Goal: Find specific page/section: Find specific page/section

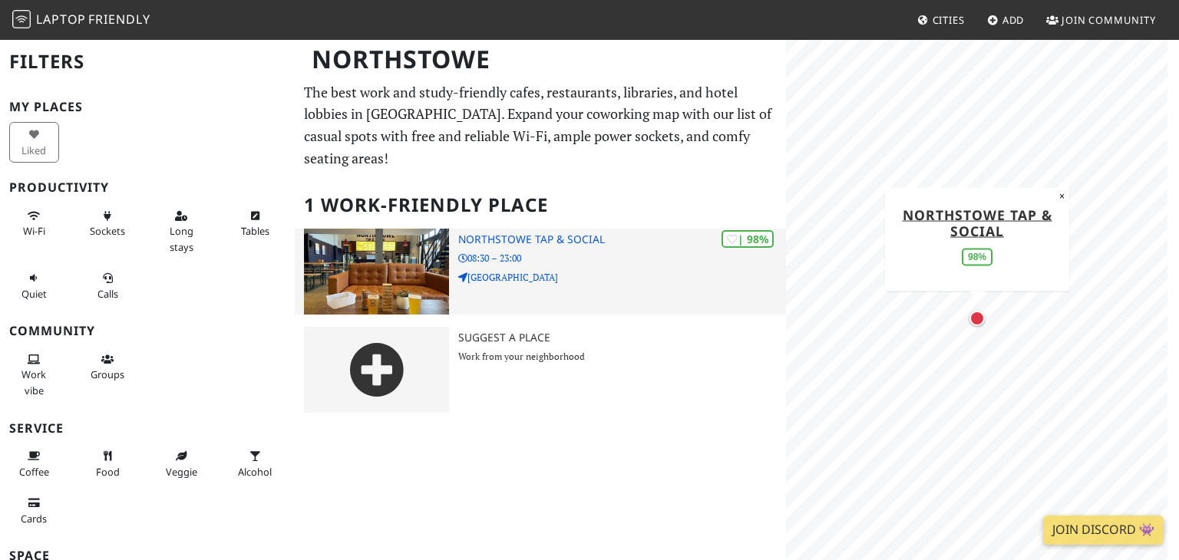
click at [415, 265] on img at bounding box center [376, 272] width 145 height 86
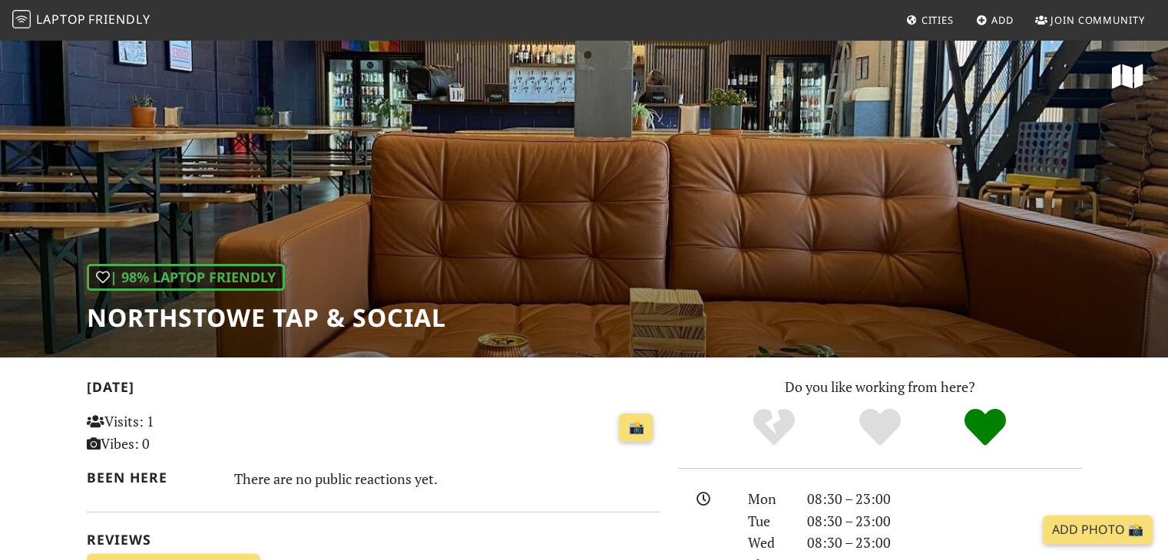
click at [278, 314] on h1 "Northstowe Tap & Social" at bounding box center [266, 317] width 359 height 29
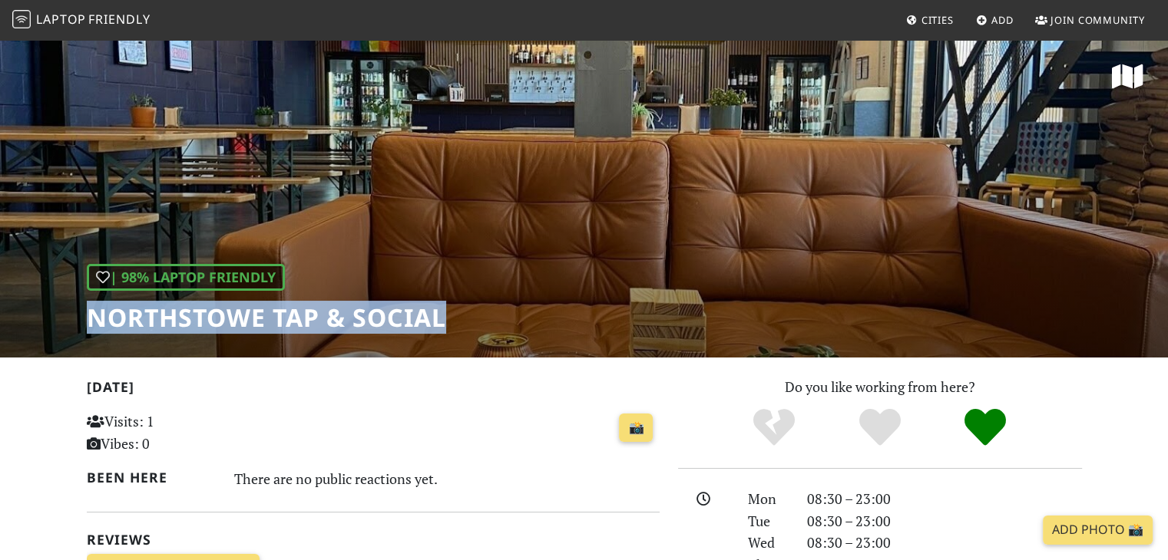
click at [278, 314] on h1 "Northstowe Tap & Social" at bounding box center [266, 317] width 359 height 29
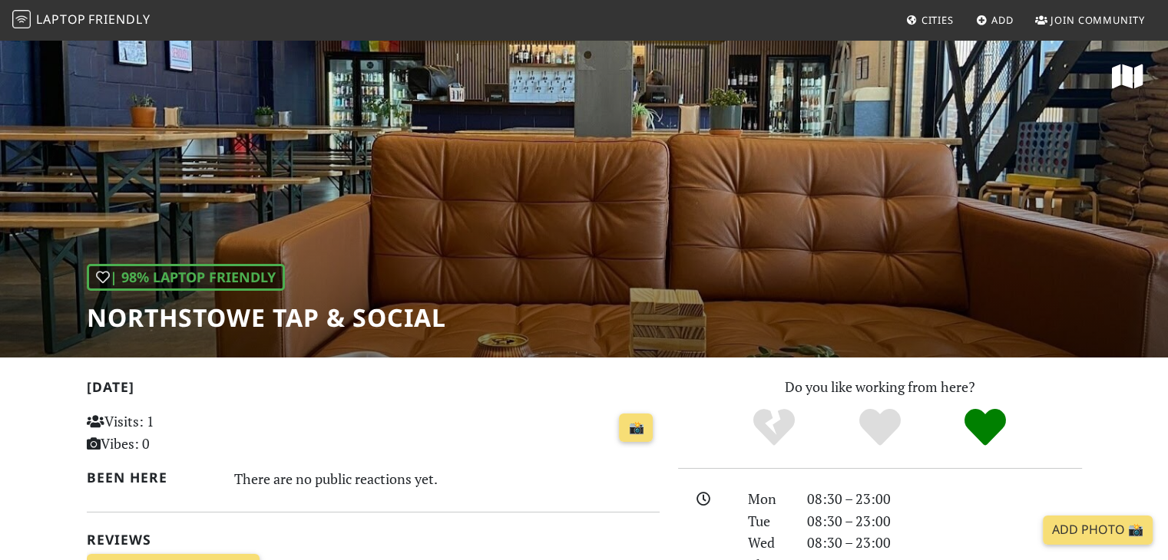
click at [278, 314] on h1 "Northstowe Tap & Social" at bounding box center [266, 317] width 359 height 29
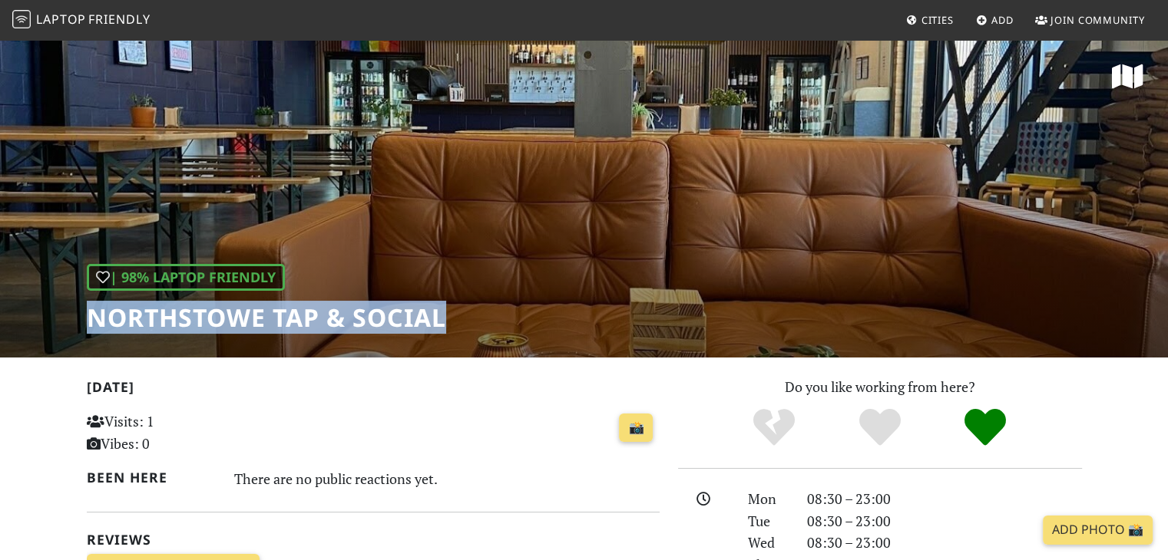
click at [278, 314] on h1 "Northstowe Tap & Social" at bounding box center [266, 317] width 359 height 29
copy div "Northstowe Tap & Social"
